Goal: Book appointment/travel/reservation

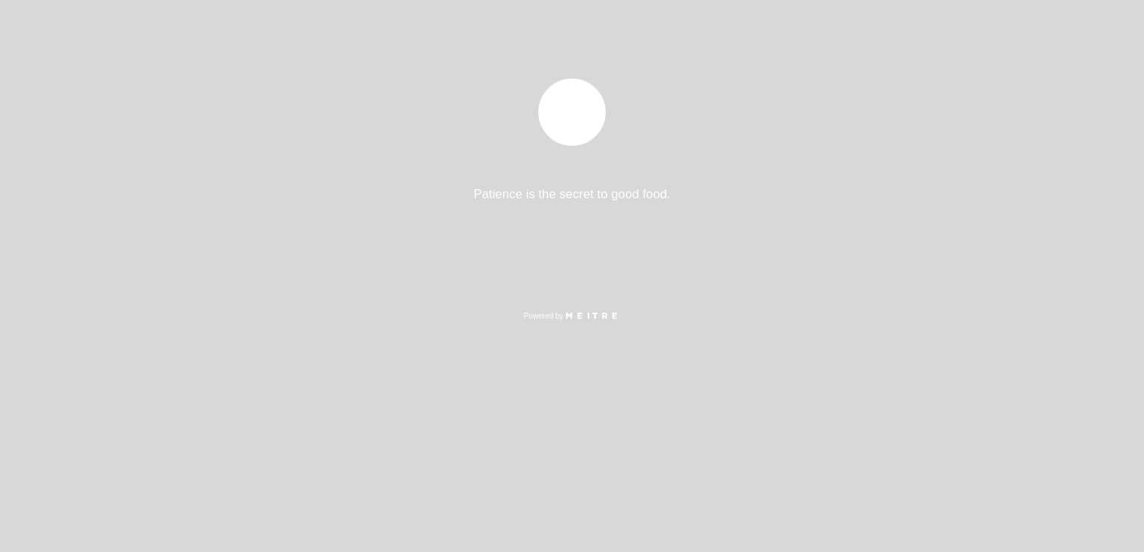
select select "es"
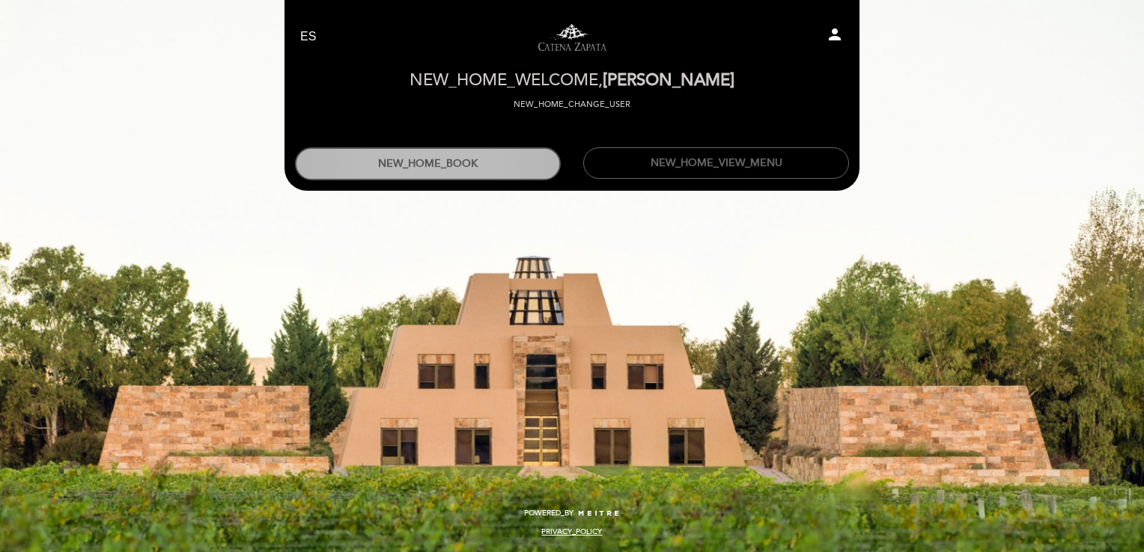
click at [430, 170] on button "NEW_HOME_BOOK" at bounding box center [428, 163] width 266 height 33
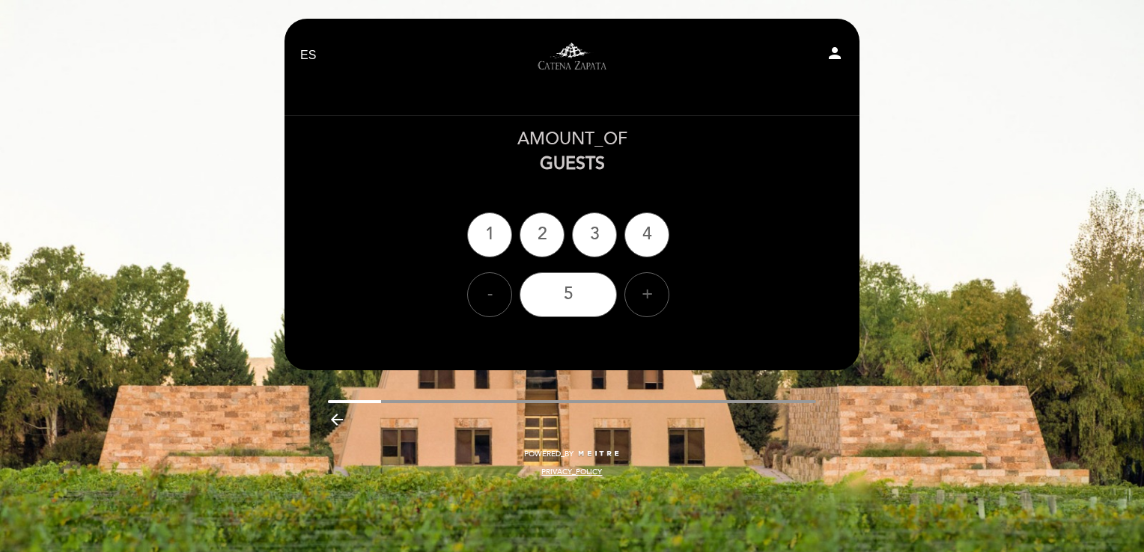
click at [305, 58] on select "EN ES PT" at bounding box center [308, 55] width 17 height 17
click at [305, 55] on select "EN ES PT" at bounding box center [308, 55] width 17 height 17
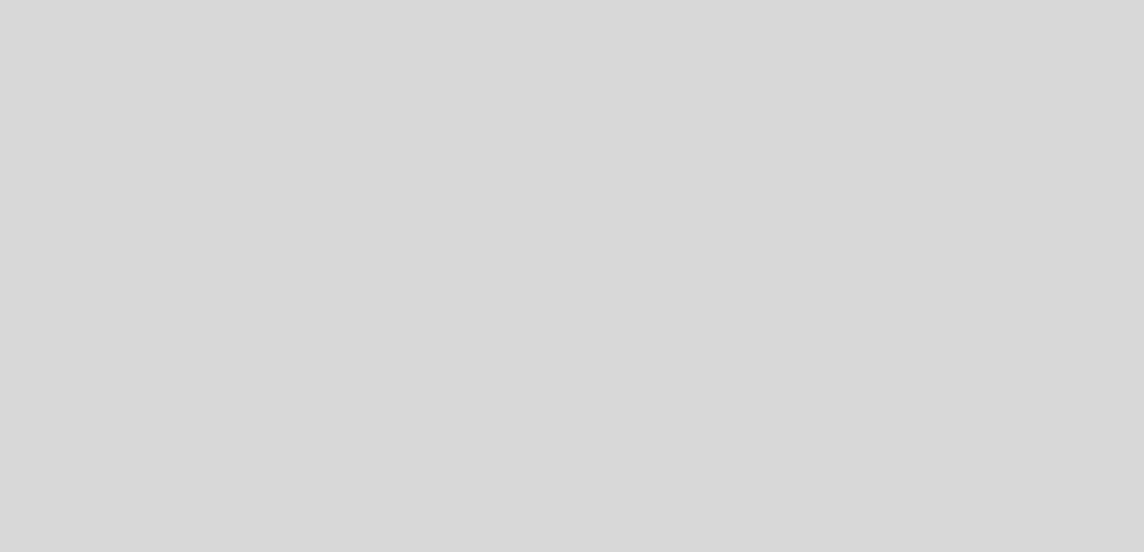
select select "es"
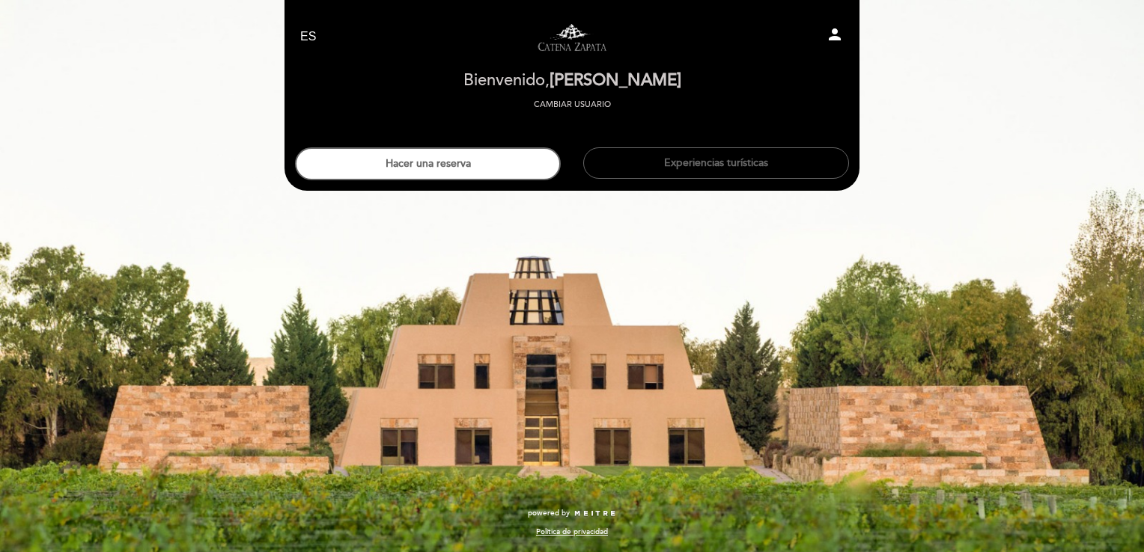
click at [829, 28] on icon "person" at bounding box center [835, 34] width 18 height 18
select select "es"
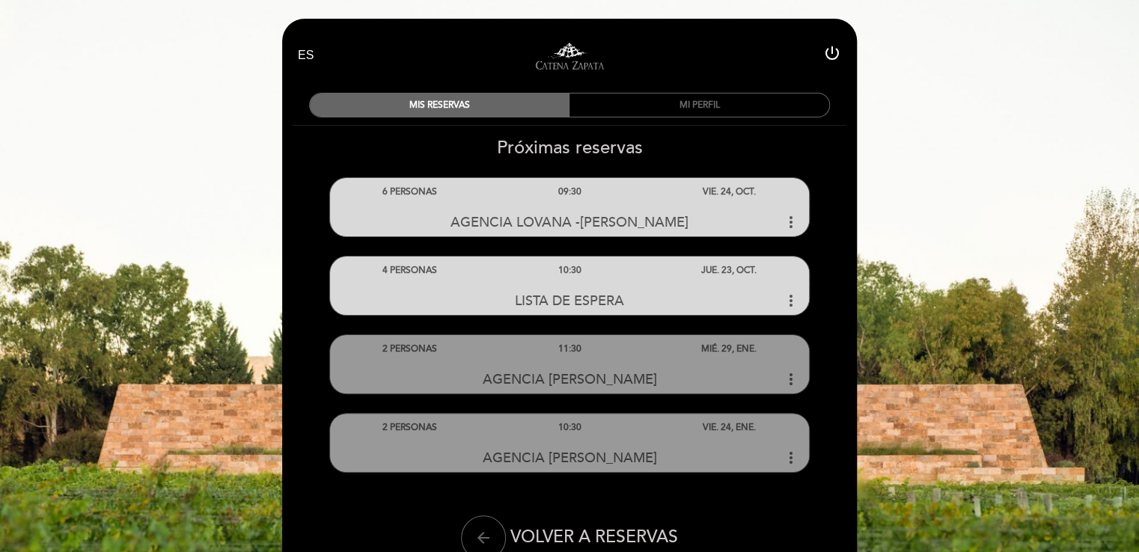
click at [833, 49] on icon "power_settings_new" at bounding box center [832, 53] width 18 height 18
select select "es"
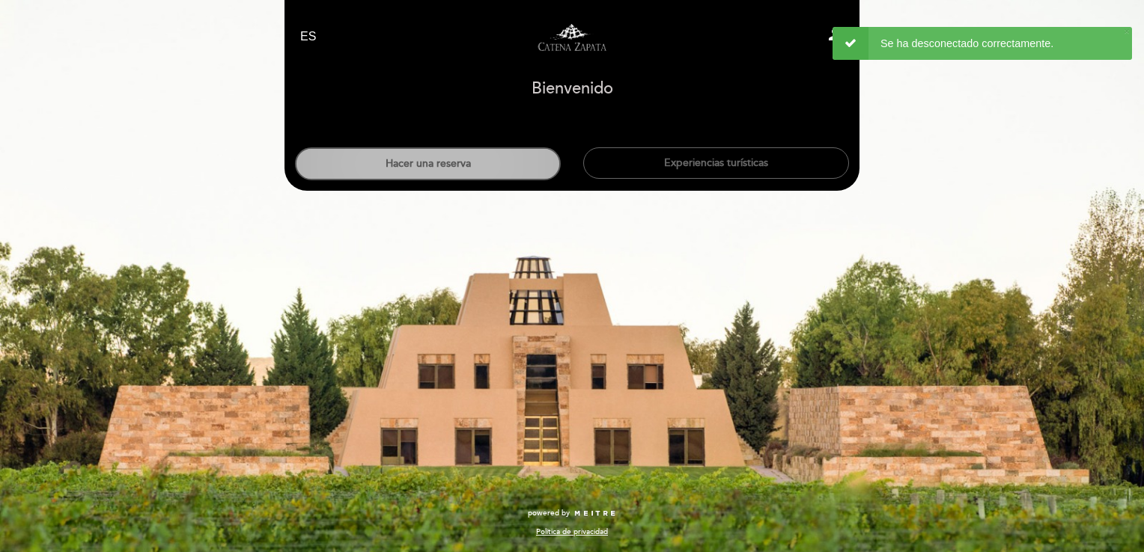
click at [489, 165] on button "Hacer una reserva" at bounding box center [428, 163] width 266 height 33
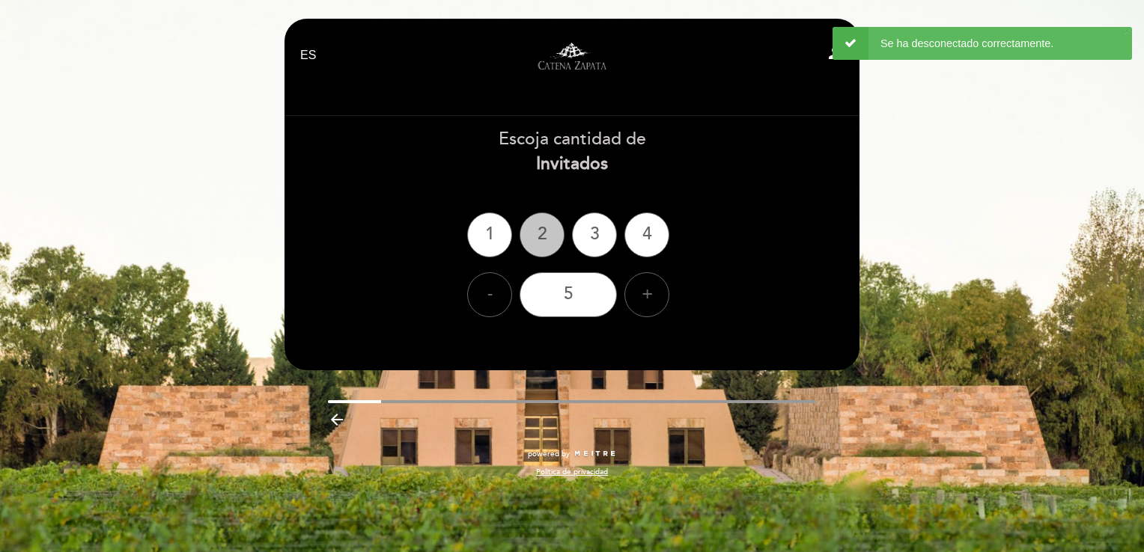
click at [539, 239] on div "2" at bounding box center [542, 235] width 45 height 45
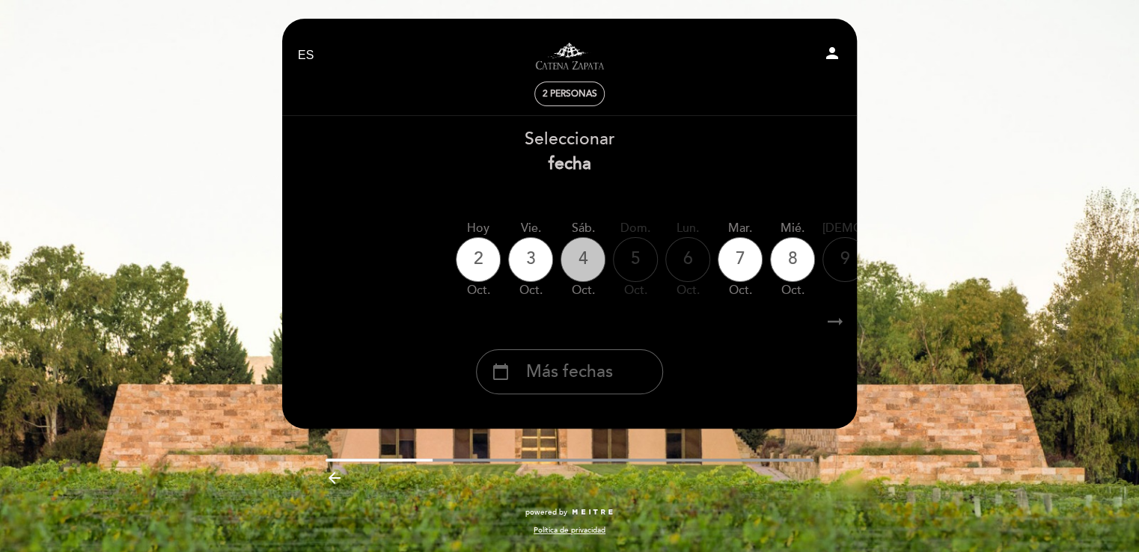
click at [574, 260] on div "4" at bounding box center [583, 259] width 45 height 45
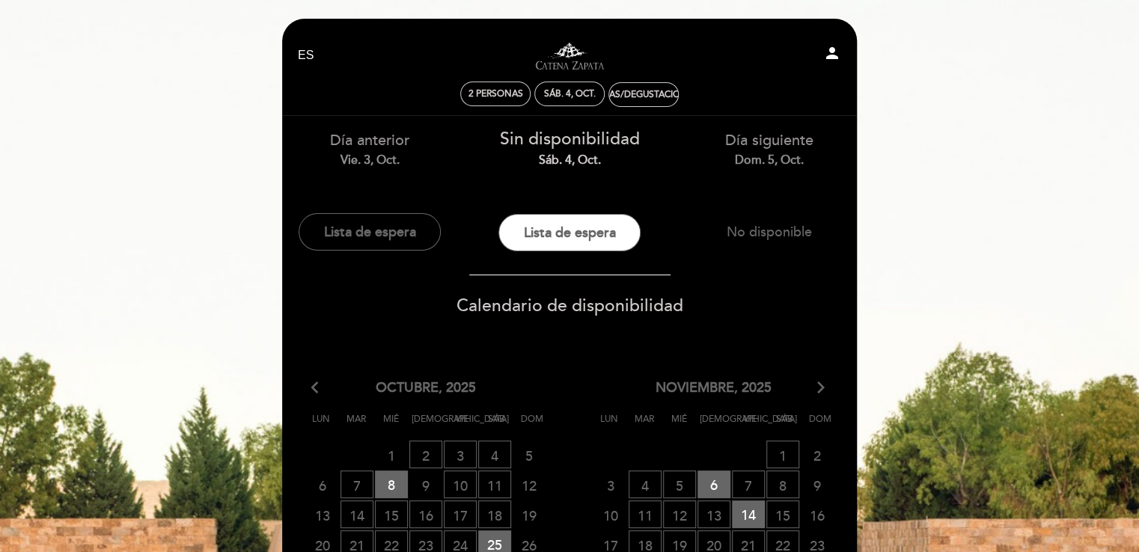
click at [826, 51] on icon "person" at bounding box center [832, 53] width 18 height 18
